Goal: Information Seeking & Learning: Check status

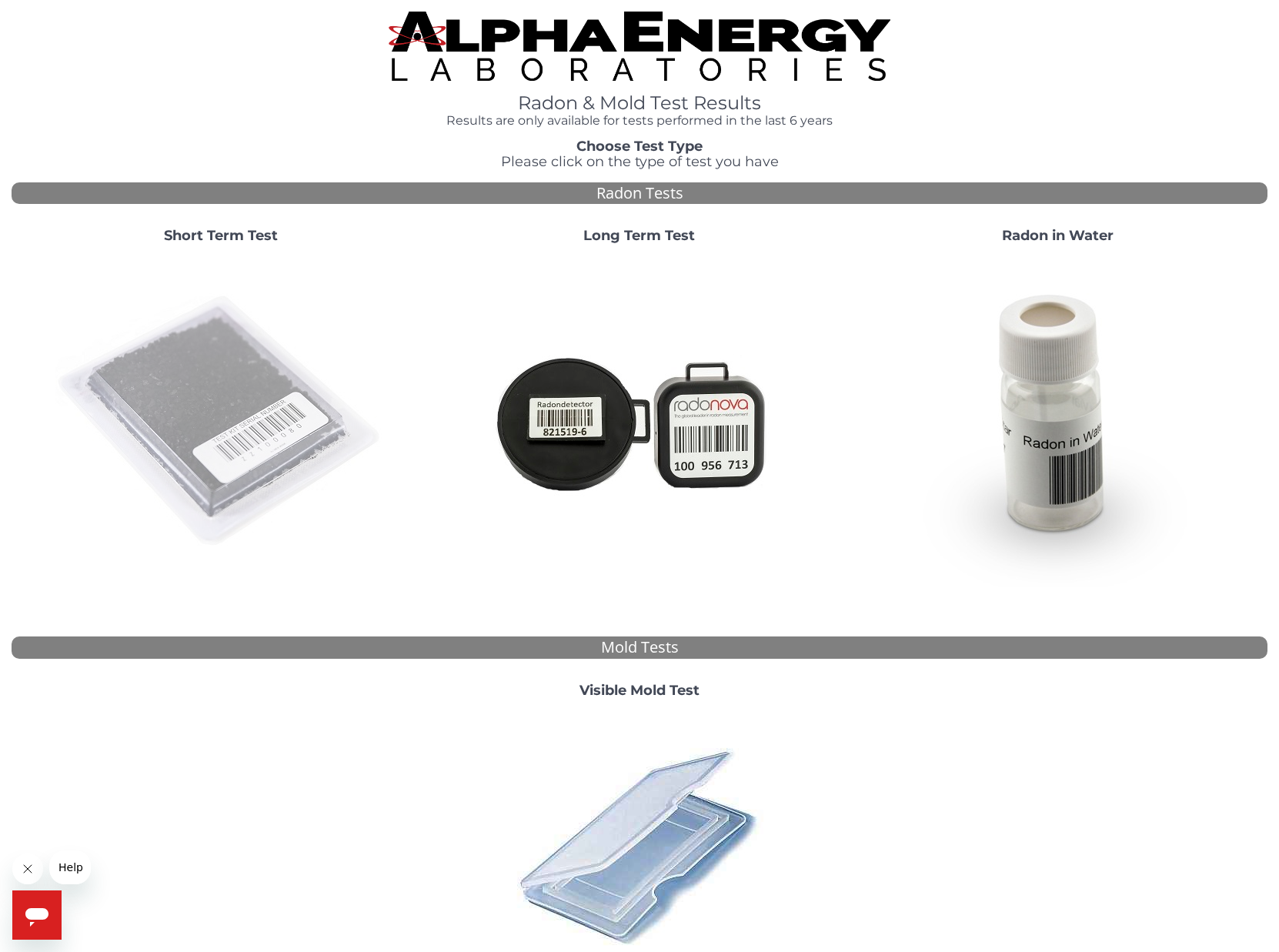
click at [247, 428] on img at bounding box center [220, 421] width 331 height 331
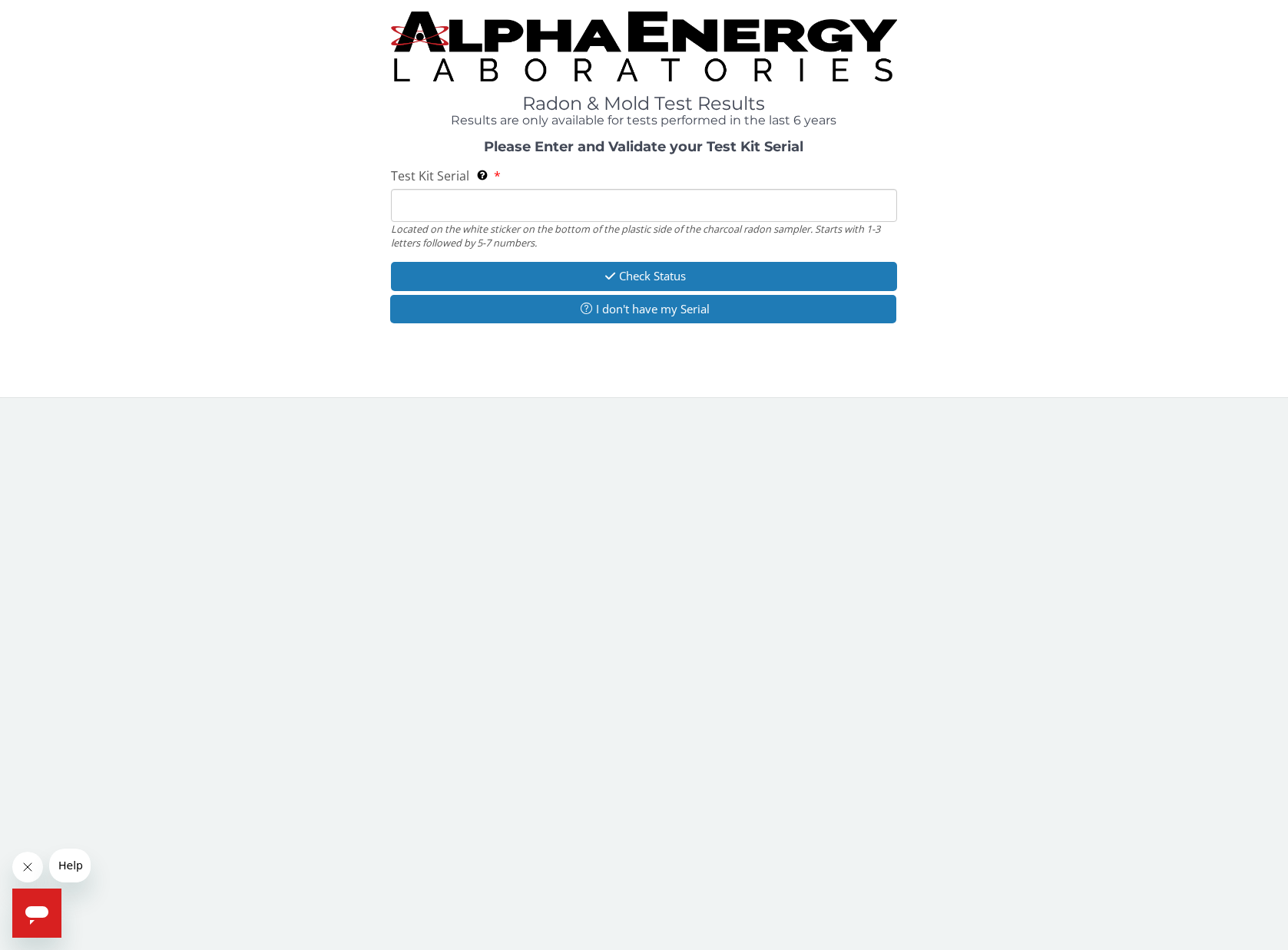
click at [489, 212] on input "Test Kit Serial Located on the white sticker on the bottom of the plastic side …" at bounding box center [644, 206] width 506 height 33
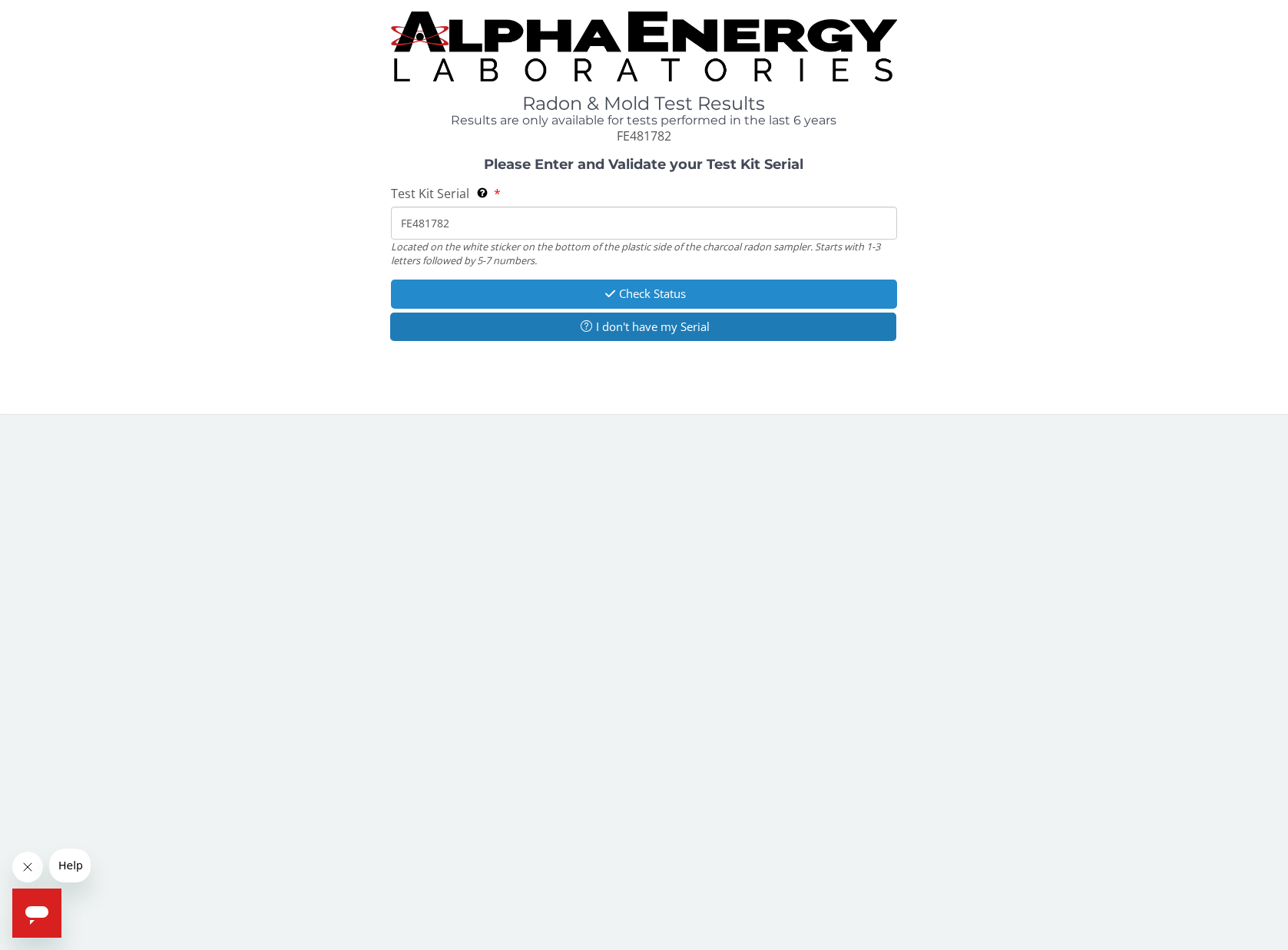
type input "FE481782"
click at [559, 290] on button "Check Status" at bounding box center [644, 293] width 506 height 28
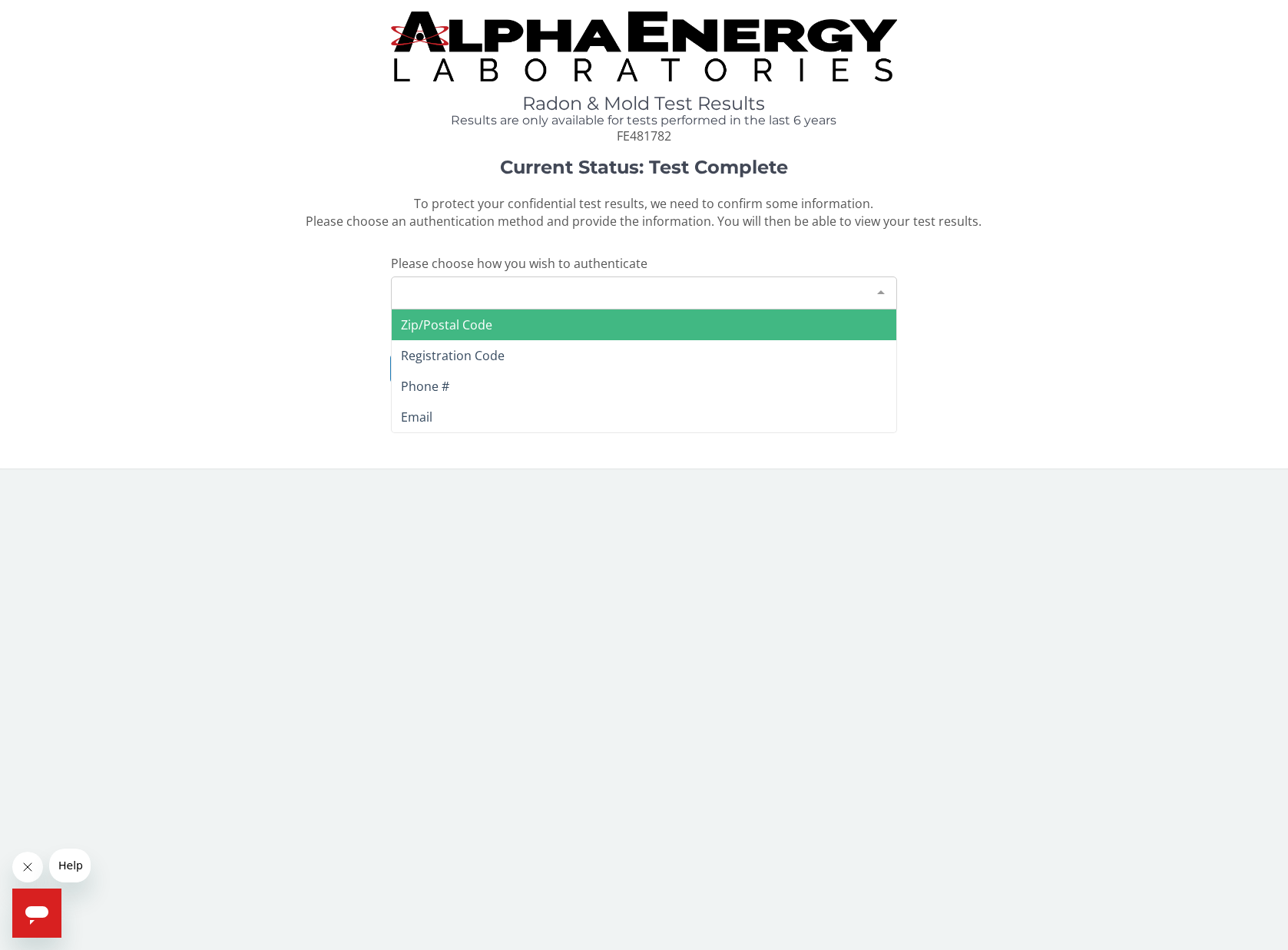
click at [528, 303] on div "Please make a selection" at bounding box center [644, 293] width 506 height 33
click at [460, 327] on span "Zip/Postal Code" at bounding box center [447, 324] width 91 height 17
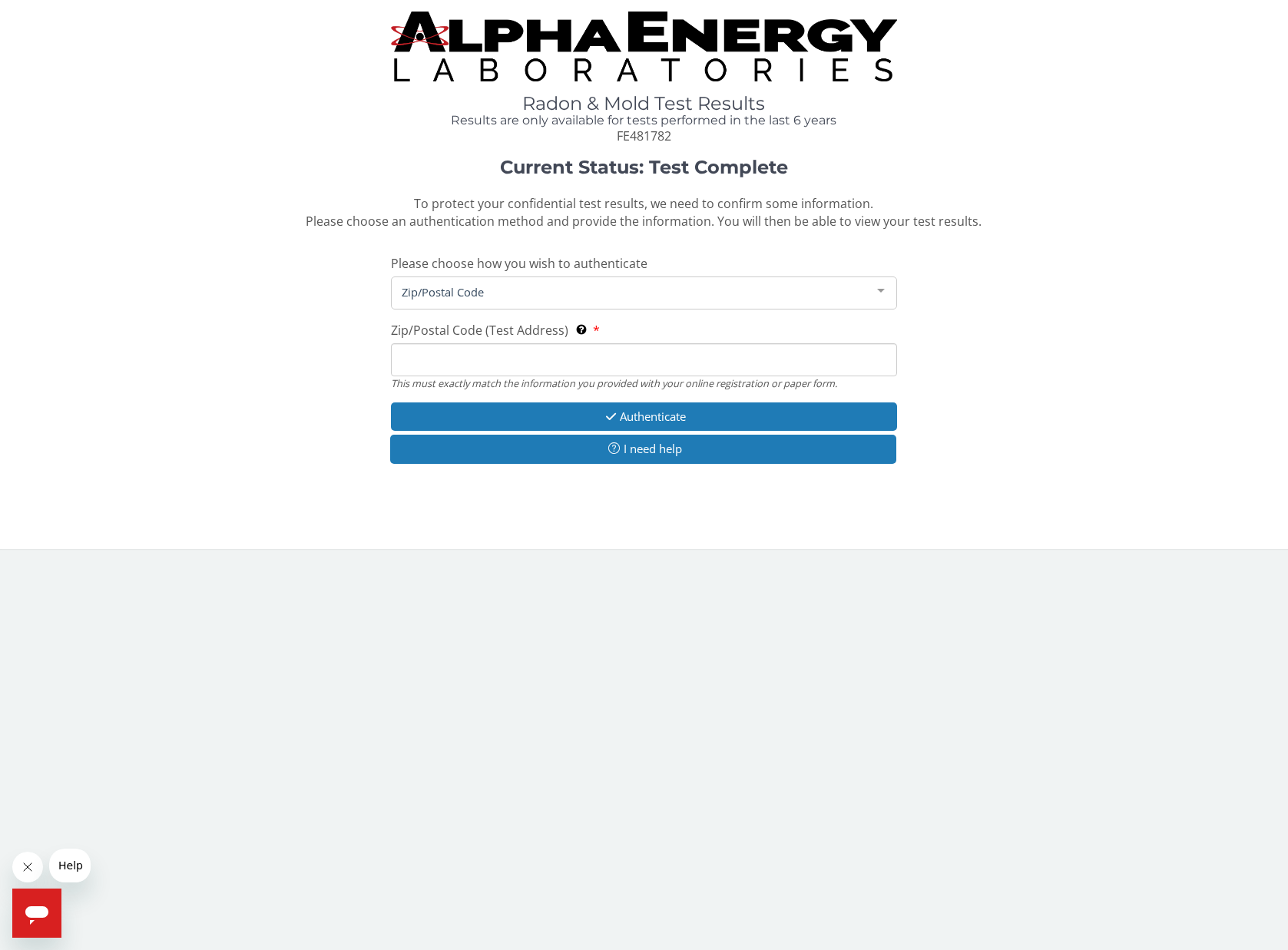
click at [455, 362] on input "Zip/Postal Code (Test Address) This must exactly match the information you prov…" at bounding box center [644, 360] width 506 height 33
type input "08844"
click at [732, 419] on button "Authenticate" at bounding box center [644, 417] width 506 height 28
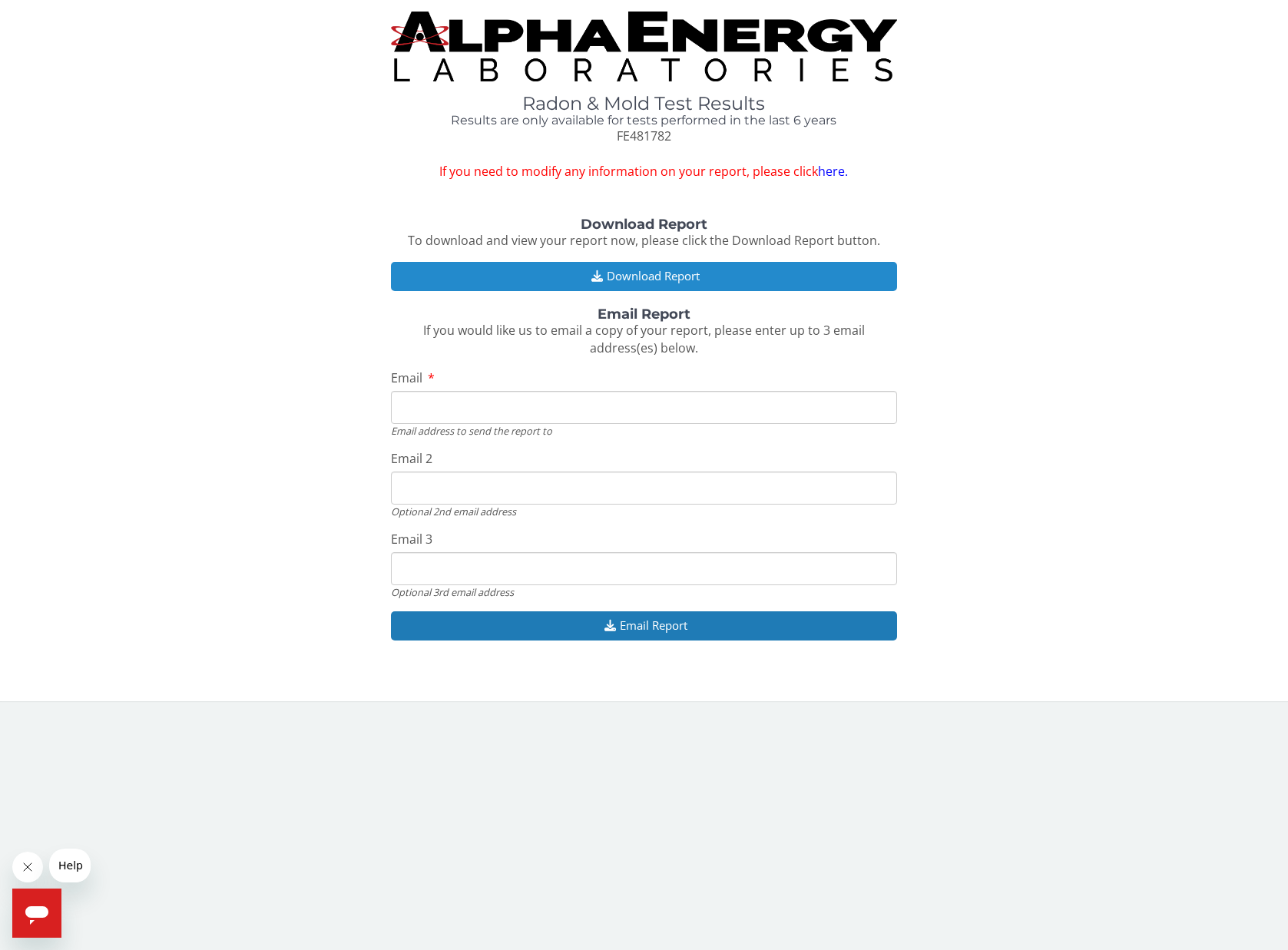
click at [640, 276] on button "Download Report" at bounding box center [644, 276] width 506 height 28
